Goal: Contribute content

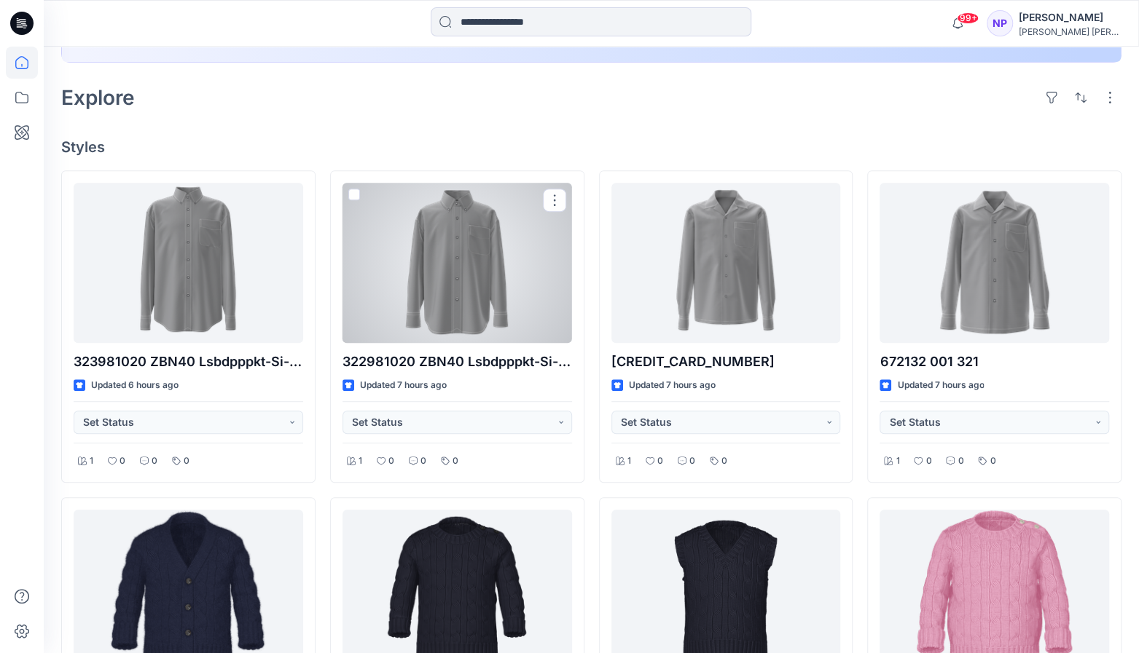
scroll to position [312, 0]
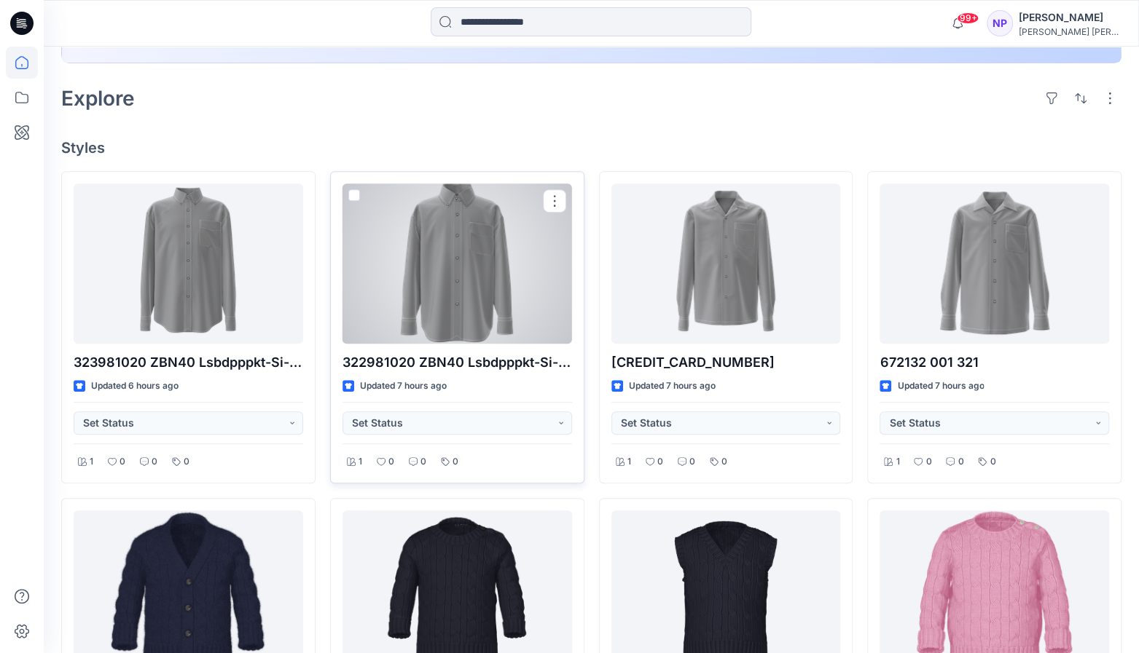
click at [475, 271] on div at bounding box center [456, 264] width 229 height 160
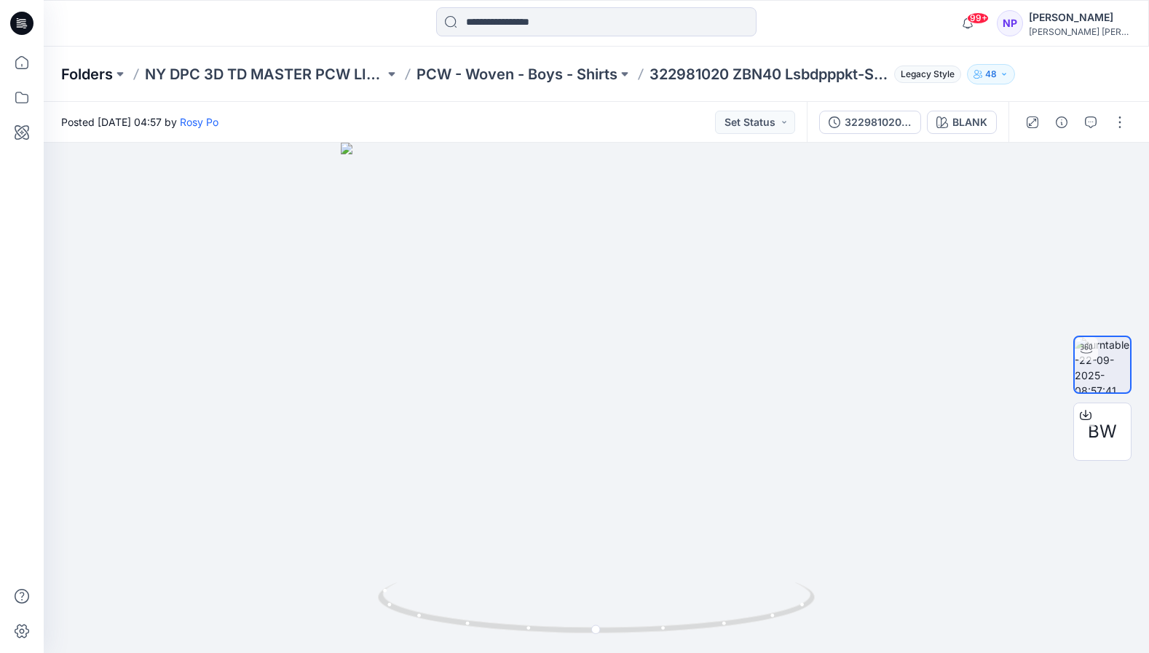
click at [80, 84] on div "Folders NY DPC 3D TD MASTER PCW LIBRARY PCW - Woven - Boys - Shirts 322981020 Z…" at bounding box center [597, 74] width 1106 height 55
click at [87, 78] on p "Folders" at bounding box center [87, 74] width 52 height 20
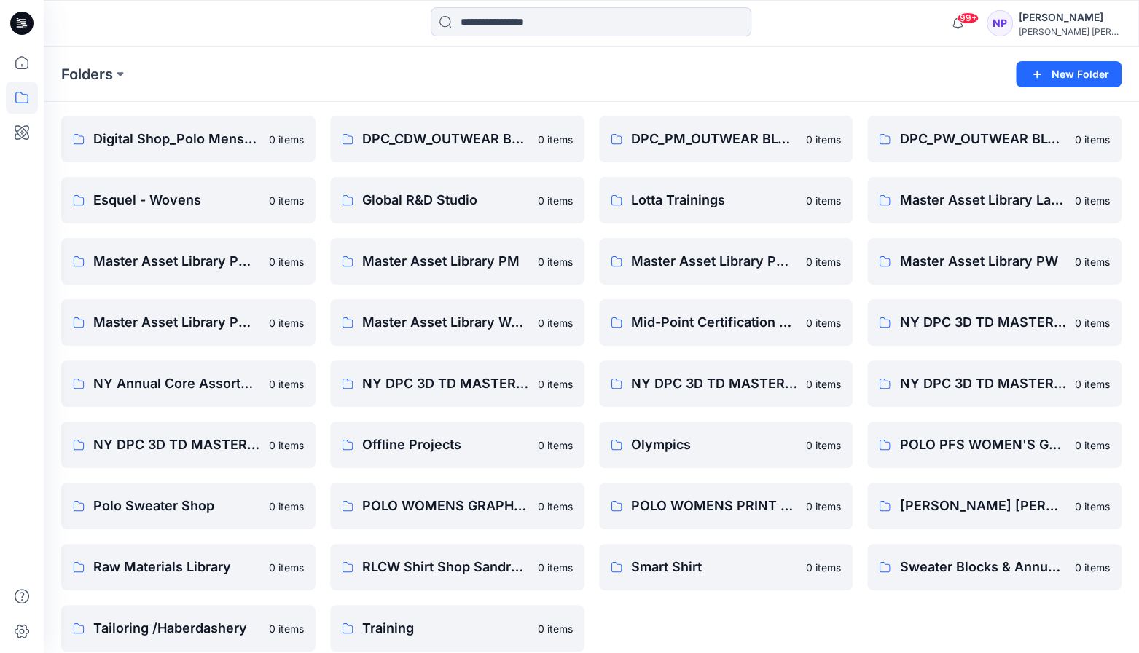
scroll to position [121, 0]
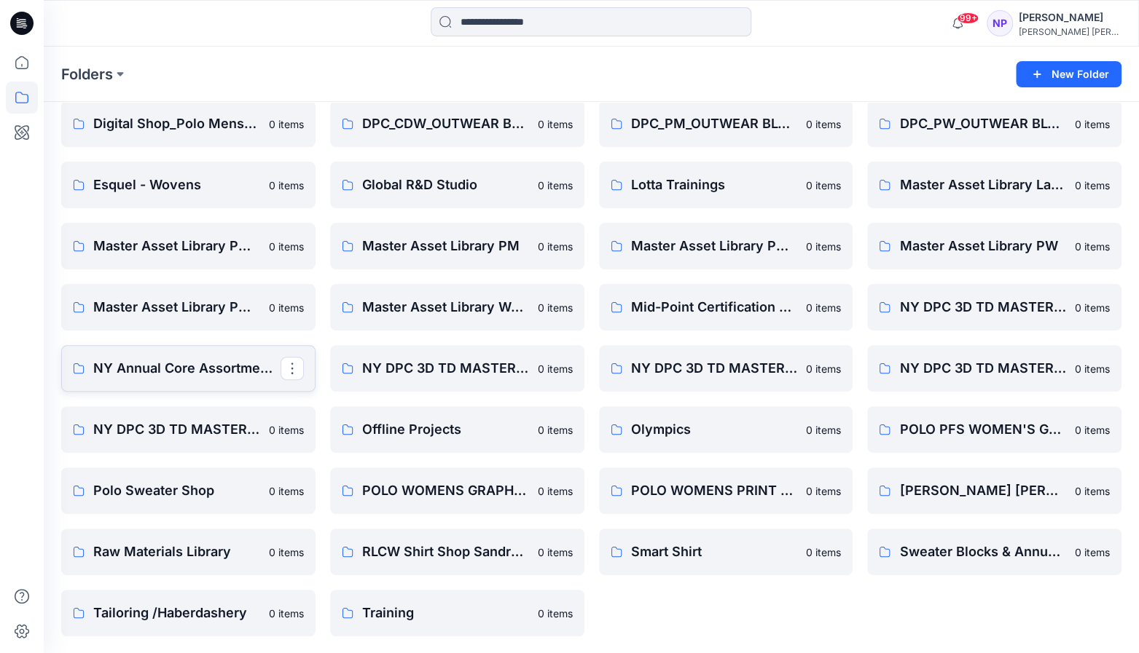
click at [152, 376] on p "NY Annual Core Assortment Digital Lib" at bounding box center [186, 368] width 187 height 20
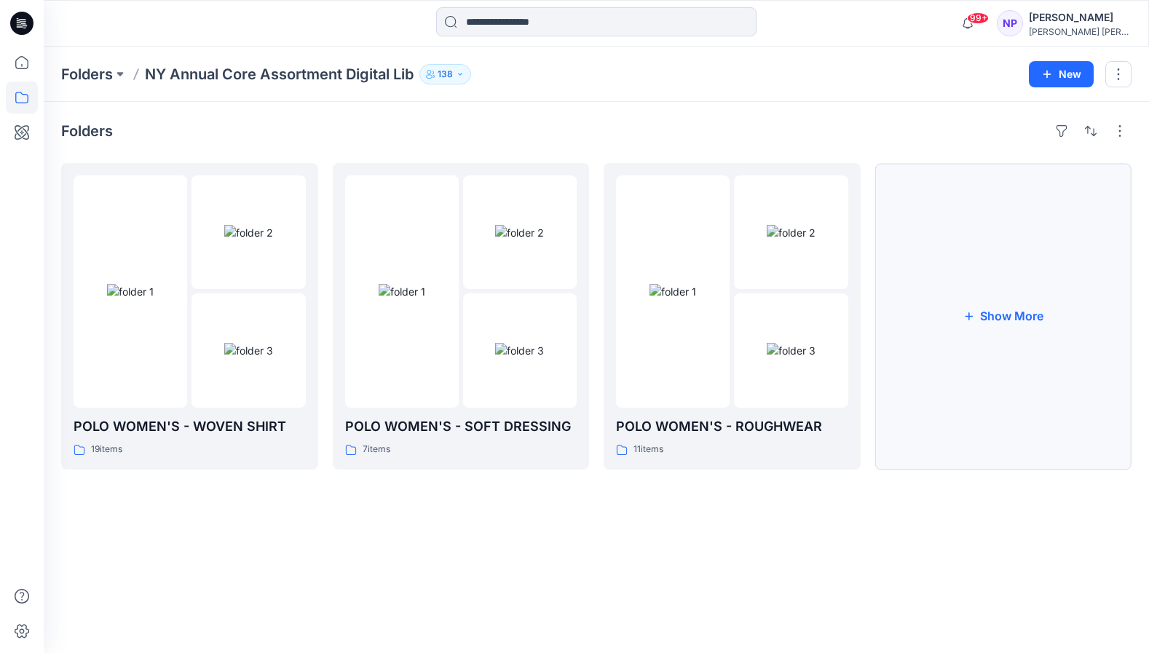
click at [669, 283] on button "Show More" at bounding box center [1004, 316] width 257 height 307
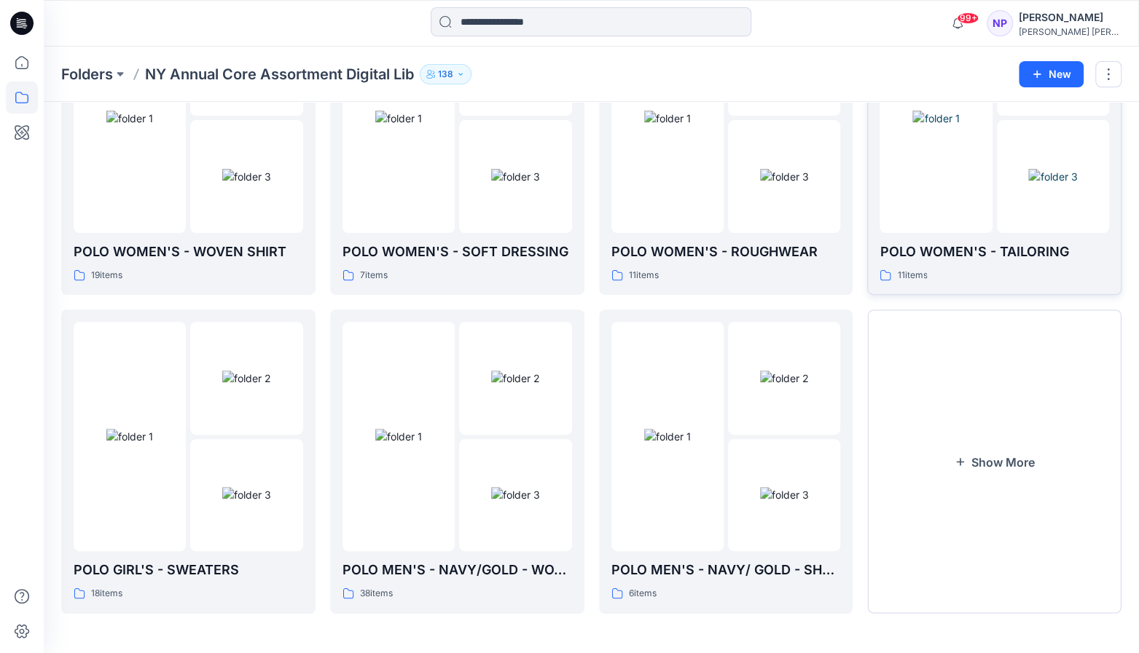
scroll to position [172, 0]
click at [669, 416] on button "Show More" at bounding box center [994, 462] width 254 height 304
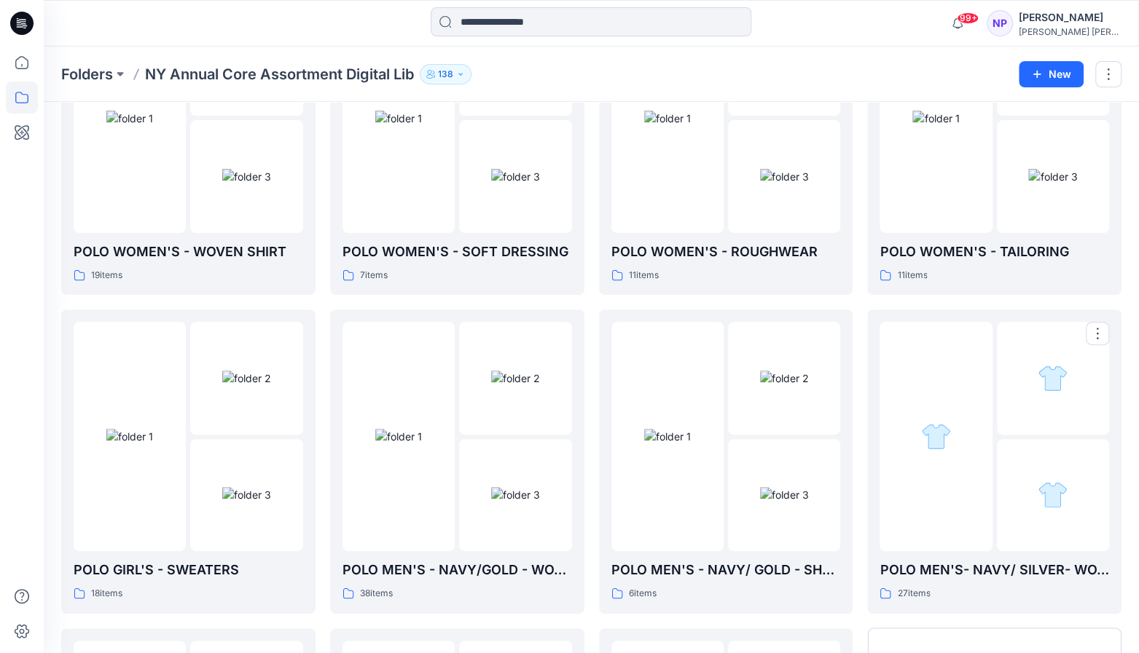
scroll to position [402, 0]
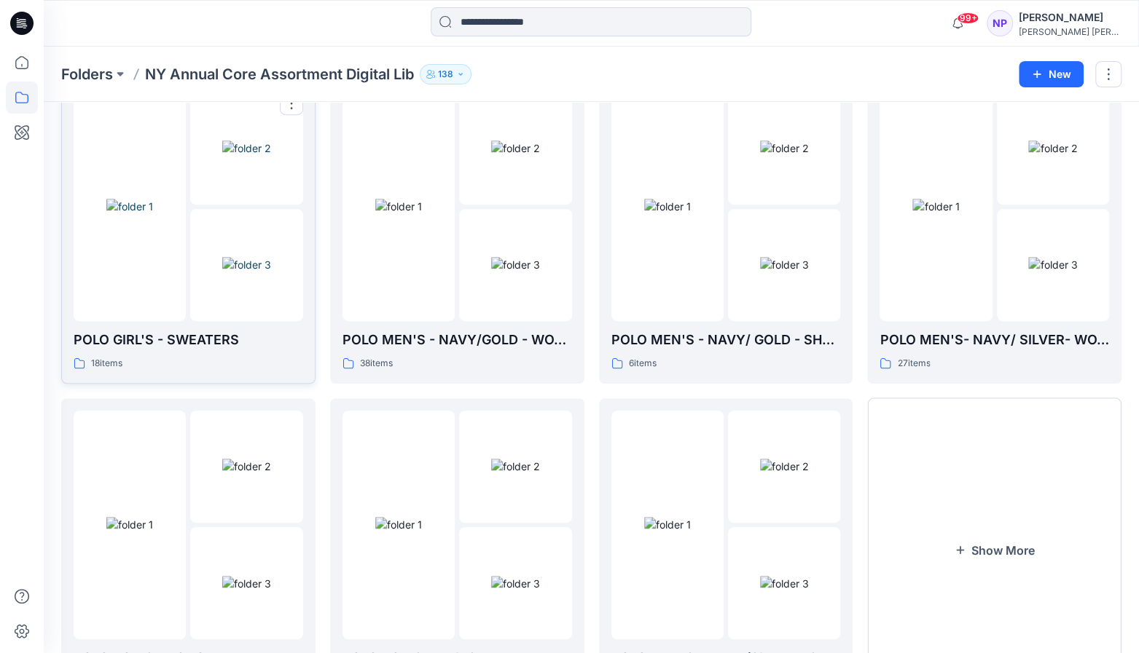
click at [113, 308] on div at bounding box center [130, 206] width 112 height 229
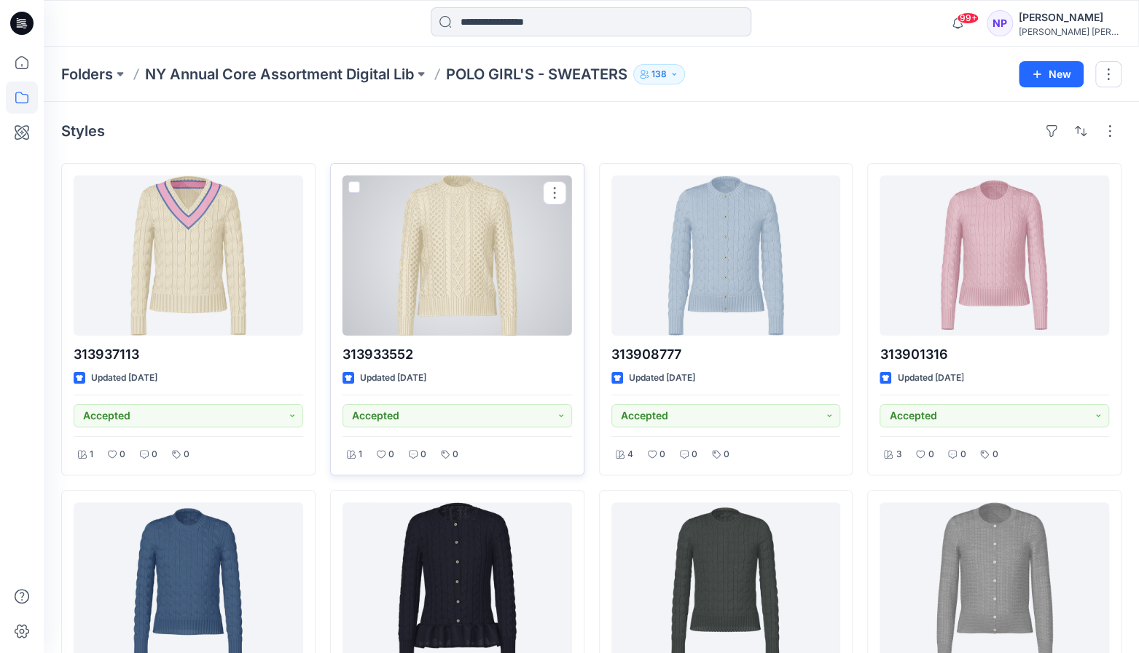
click at [449, 250] on div at bounding box center [456, 256] width 229 height 160
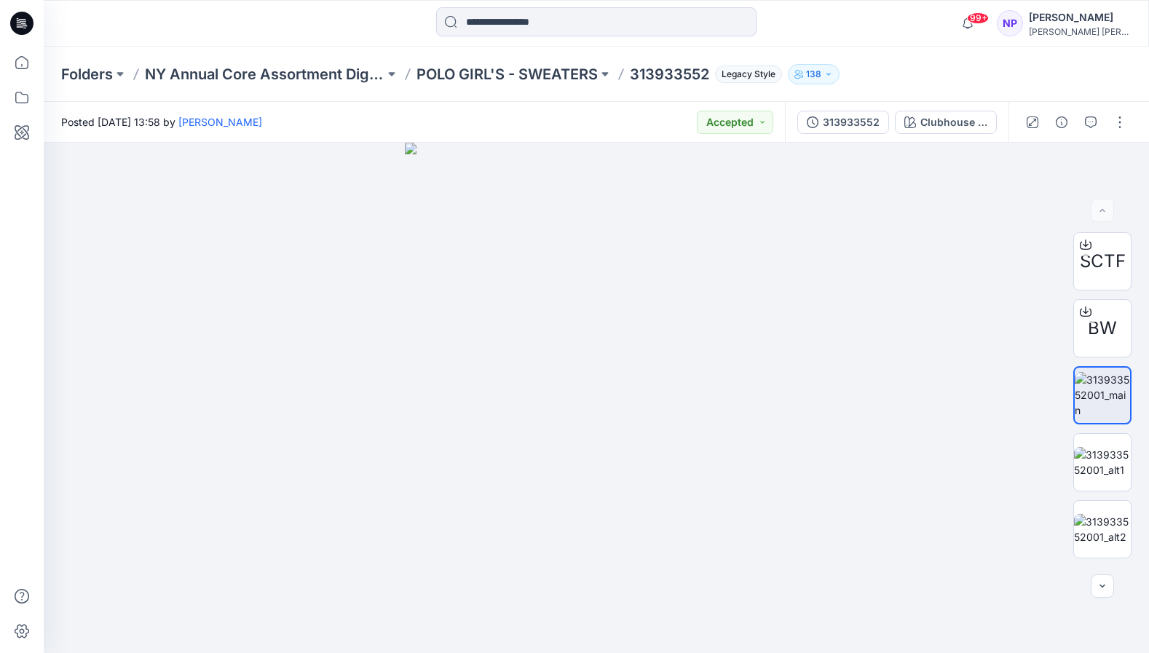
click at [669, 109] on div at bounding box center [1076, 122] width 135 height 41
click at [669, 111] on button "button" at bounding box center [1120, 122] width 23 height 23
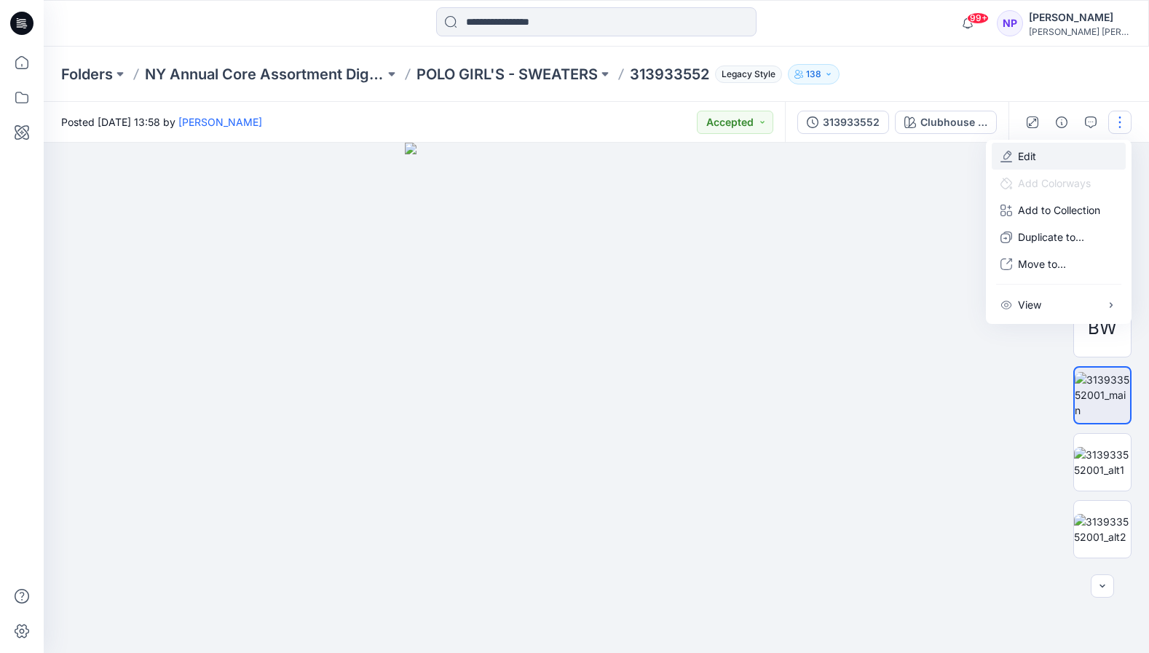
click at [669, 152] on p "Edit" at bounding box center [1027, 156] width 18 height 15
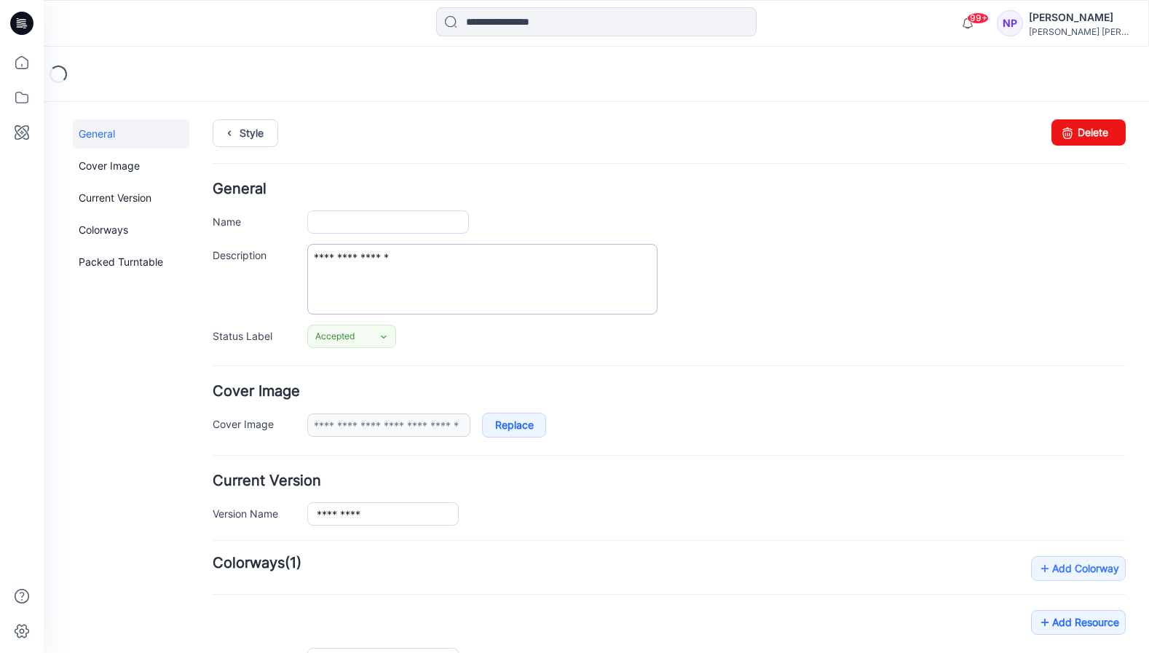
type input "*********"
type input "**********"
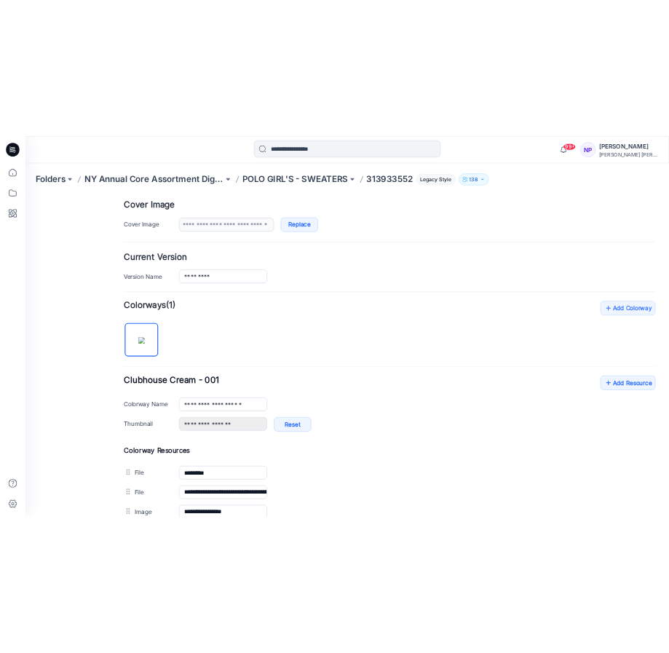
scroll to position [272, 0]
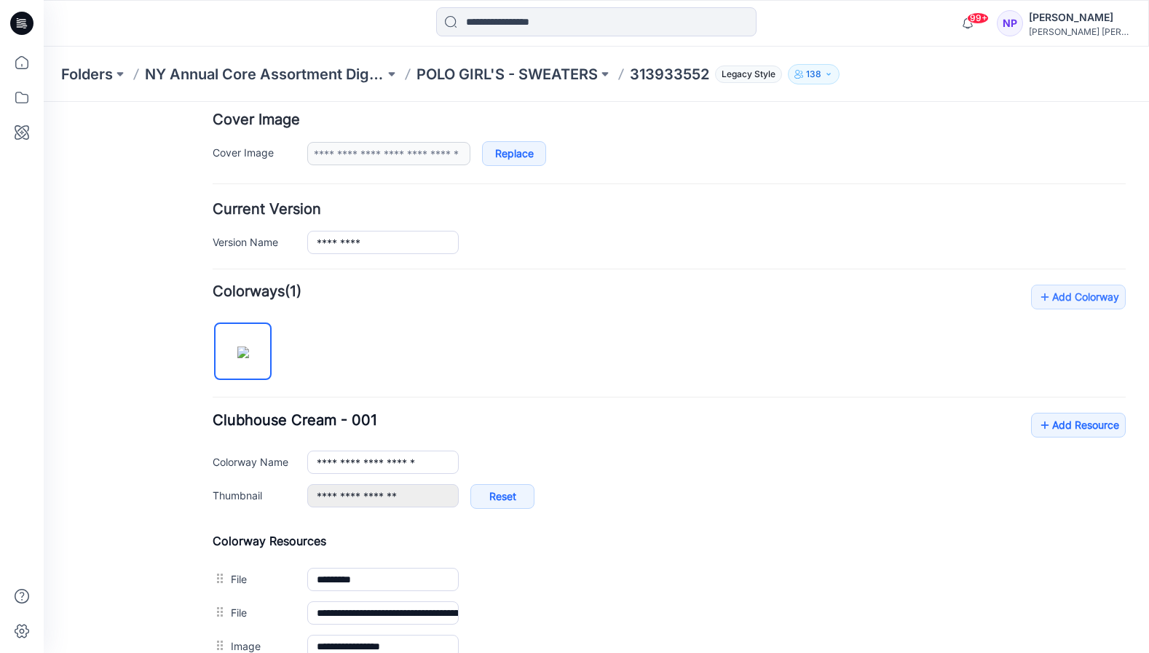
click at [581, 193] on form "**********" at bounding box center [669, 405] width 913 height 991
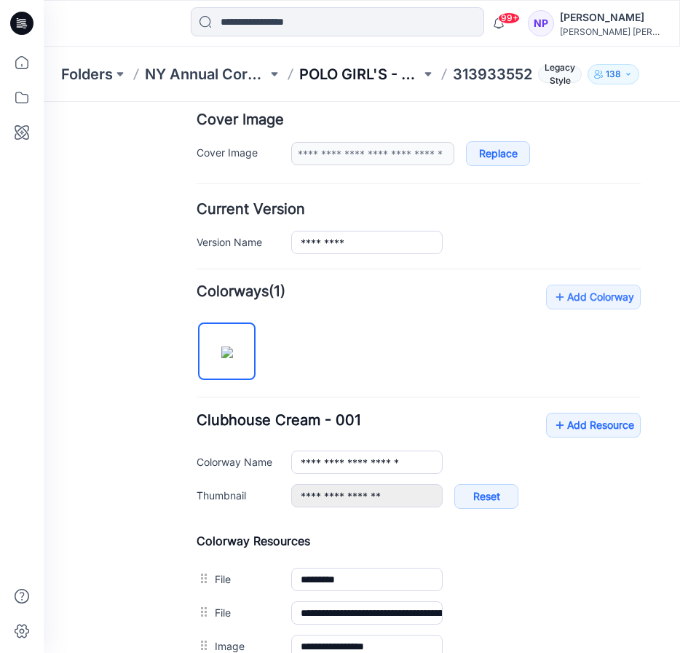
click at [360, 69] on p "POLO GIRL'S - SWEATERS" at bounding box center [360, 74] width 122 height 20
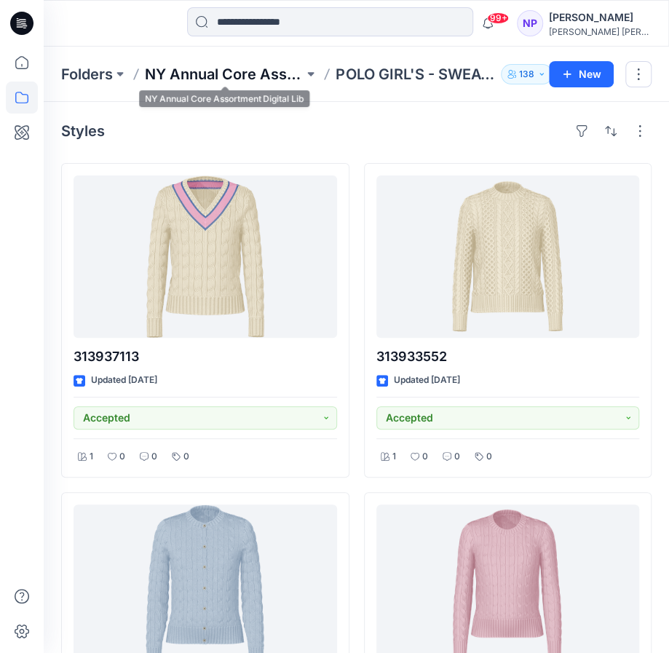
click at [239, 73] on p "NY Annual Core Assortment Digital Lib" at bounding box center [224, 74] width 159 height 20
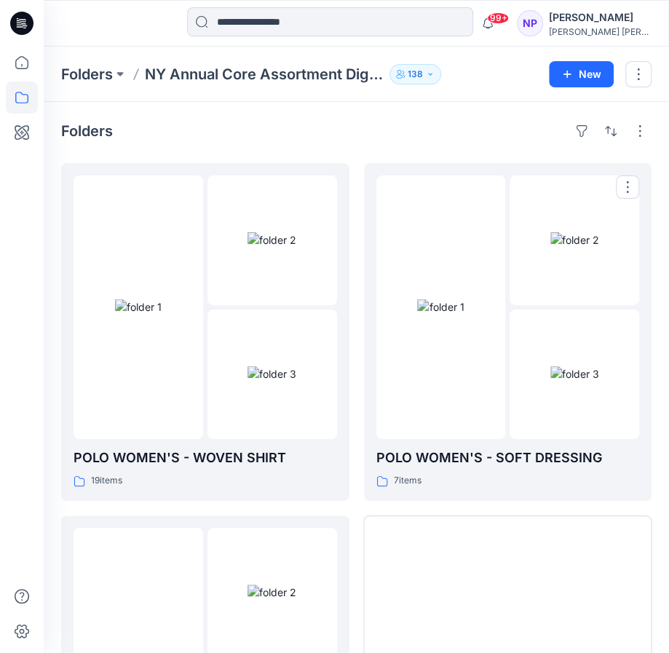
scroll to position [240, 0]
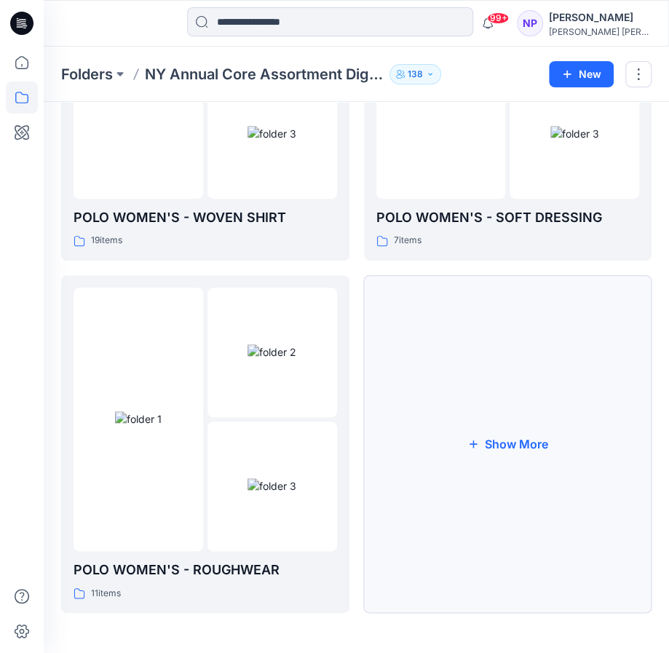
click at [450, 460] on button "Show More" at bounding box center [508, 444] width 288 height 338
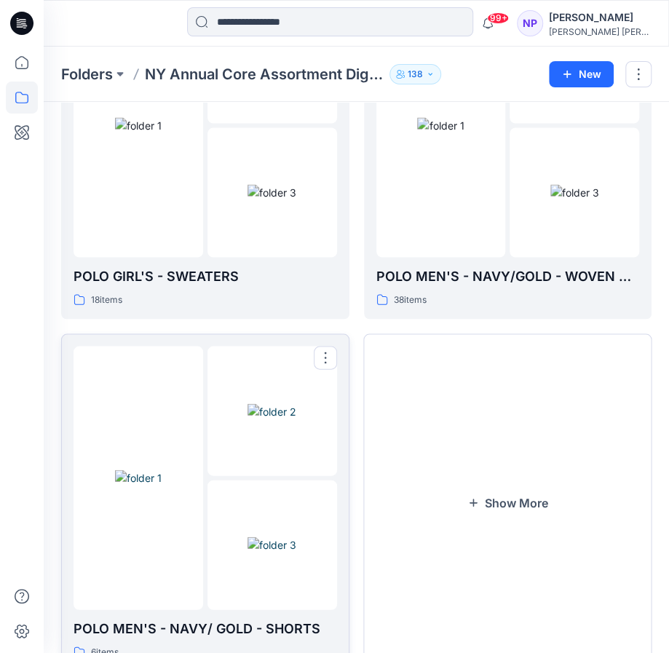
scroll to position [945, 0]
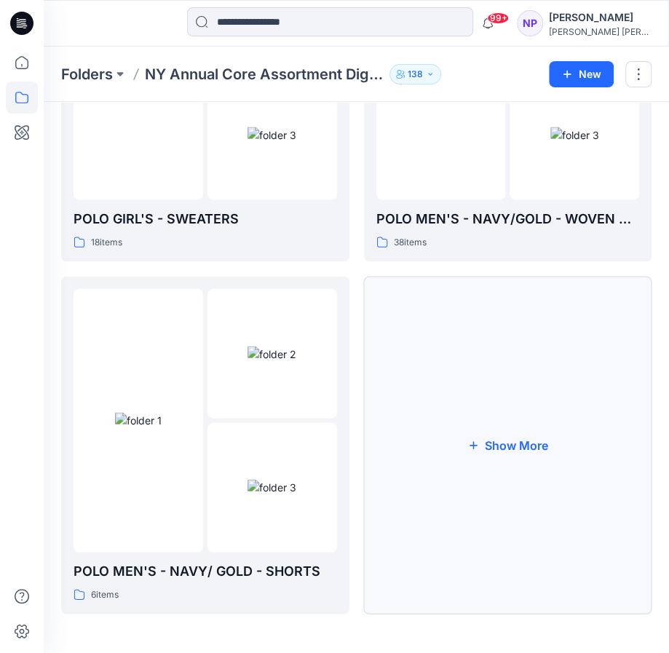
click at [469, 429] on button "Show More" at bounding box center [508, 445] width 288 height 338
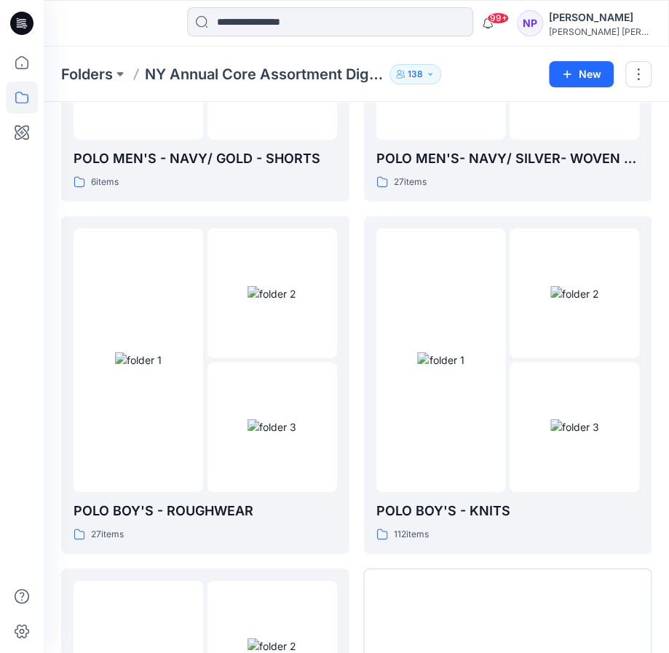
scroll to position [1650, 0]
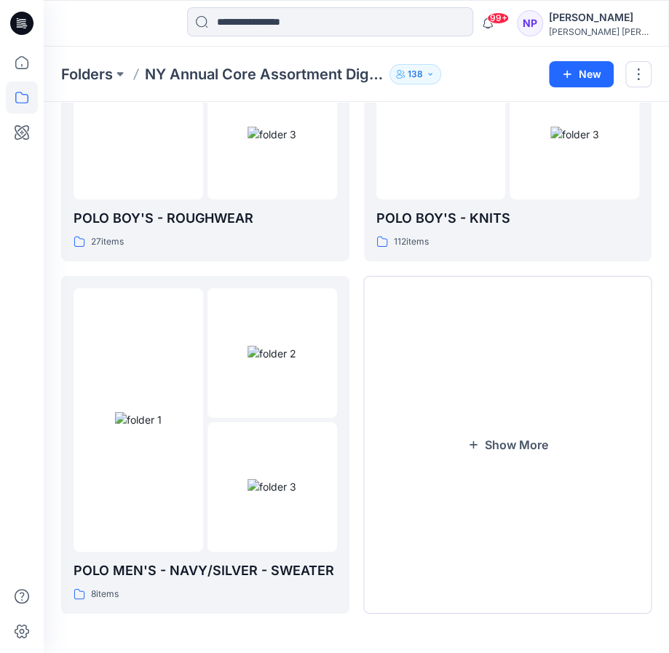
click at [469, 429] on button "Show More" at bounding box center [508, 445] width 288 height 338
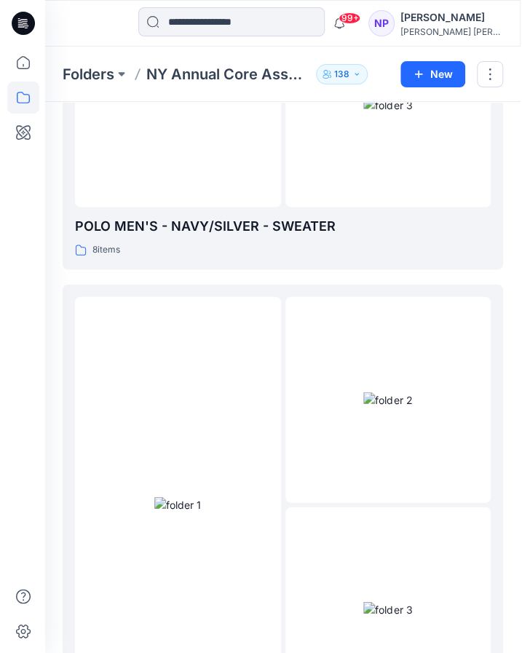
scroll to position [5465, 0]
